Goal: Information Seeking & Learning: Learn about a topic

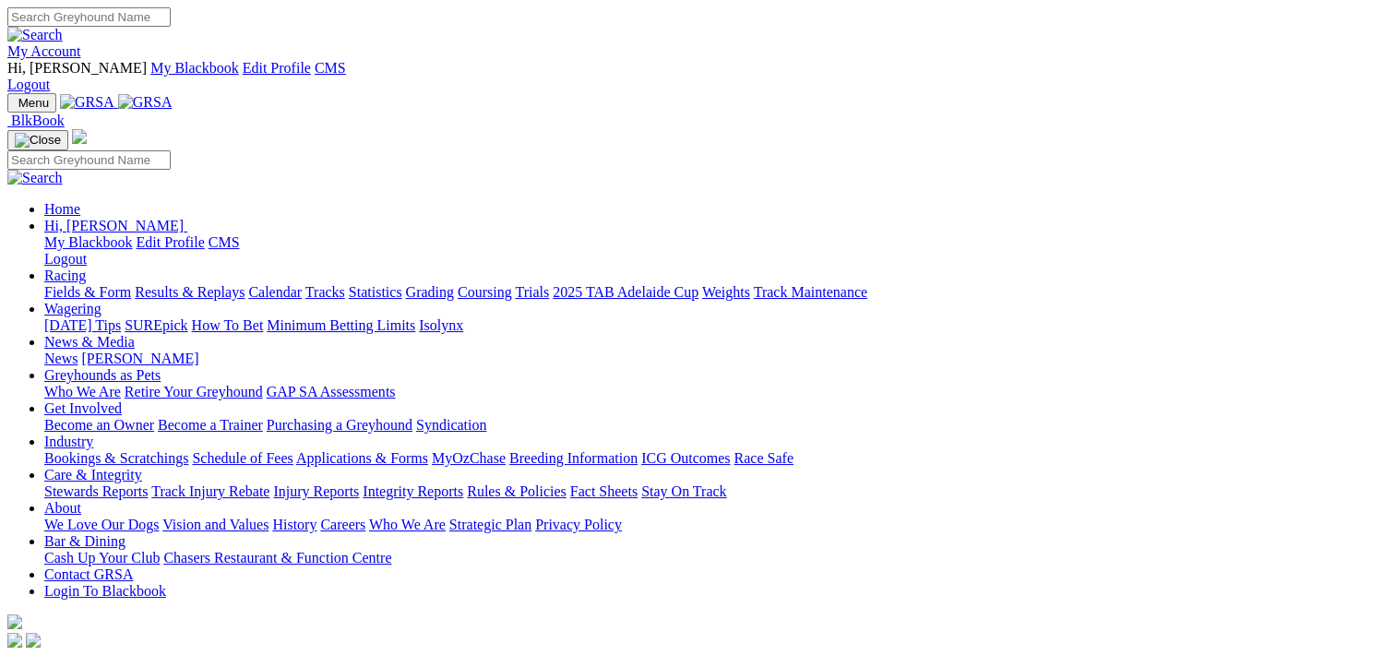
click at [115, 284] on link "Fields & Form" at bounding box center [87, 292] width 87 height 16
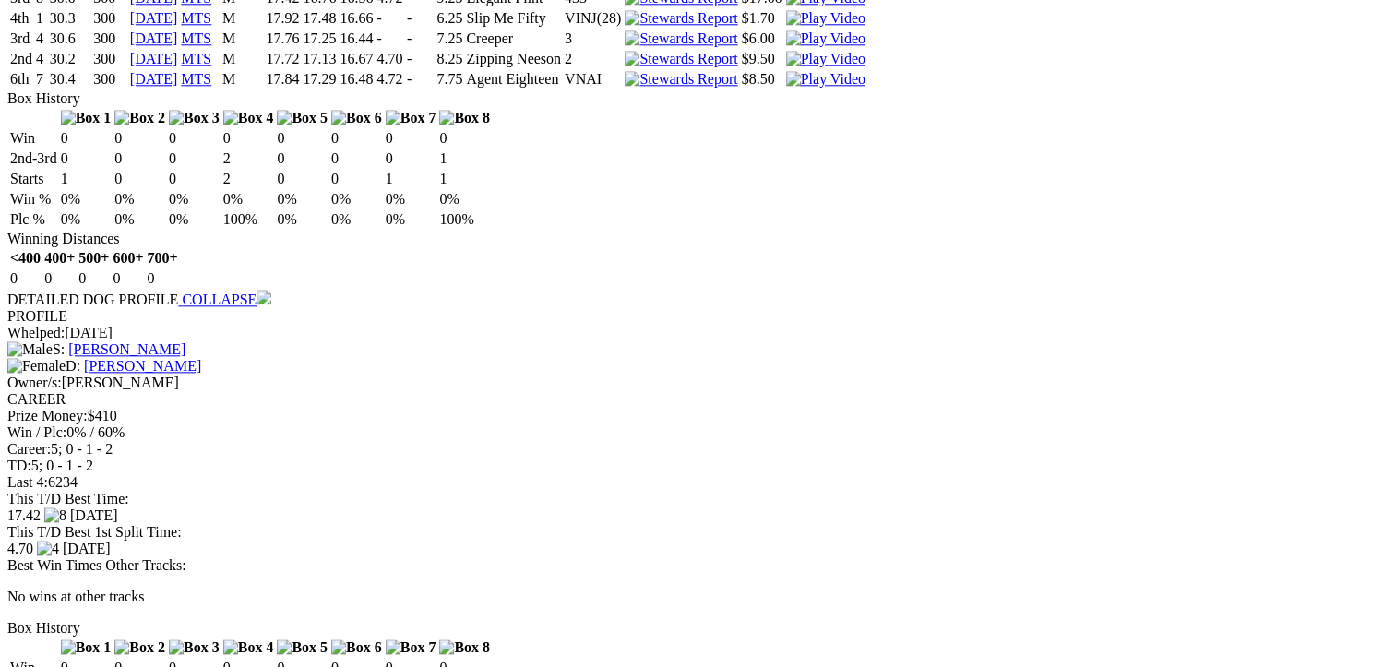
scroll to position [1937, 0]
